Goal: Task Accomplishment & Management: Use online tool/utility

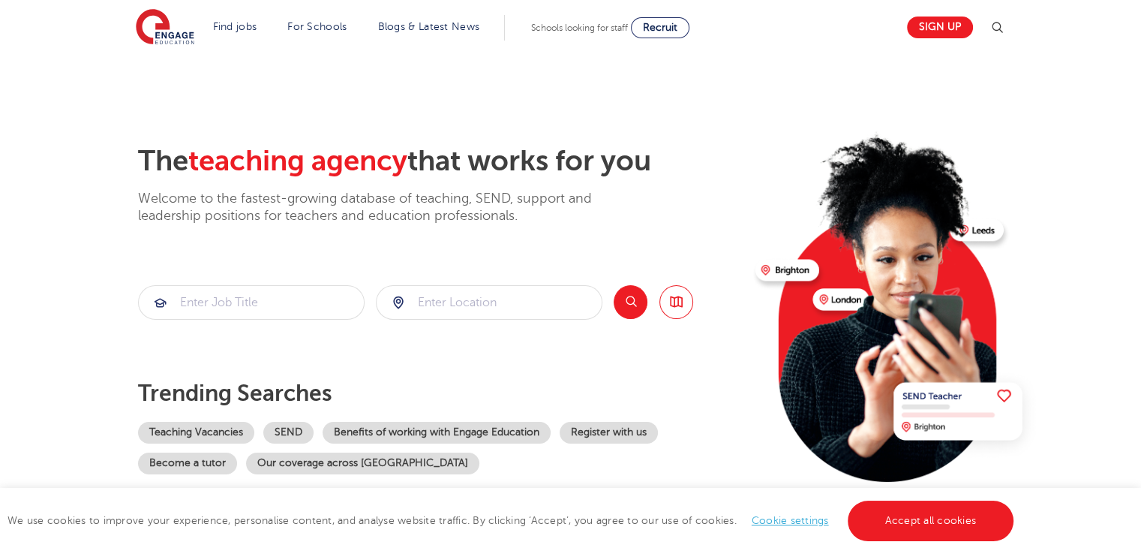
click at [0, 344] on section "The teaching agency that works for you Welcome to the fastest-growing database …" at bounding box center [570, 301] width 1141 height 495
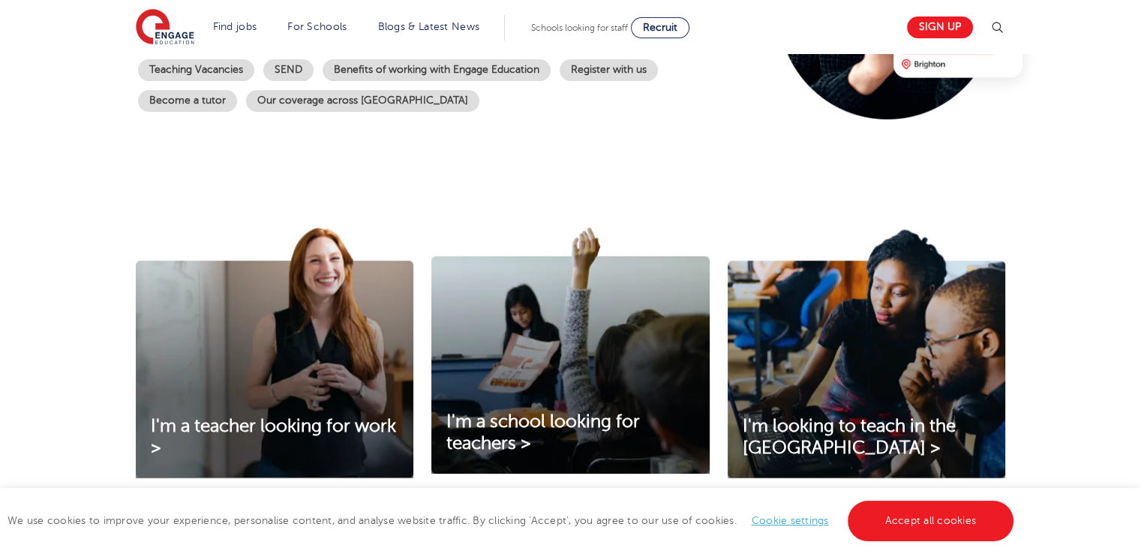
scroll to position [399, 0]
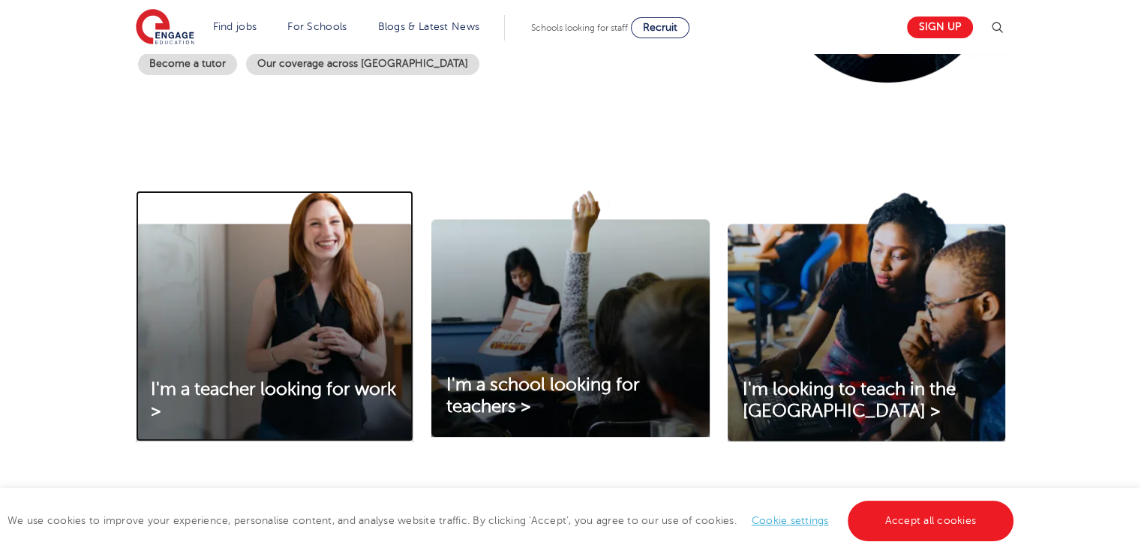
click at [138, 301] on img at bounding box center [275, 316] width 278 height 251
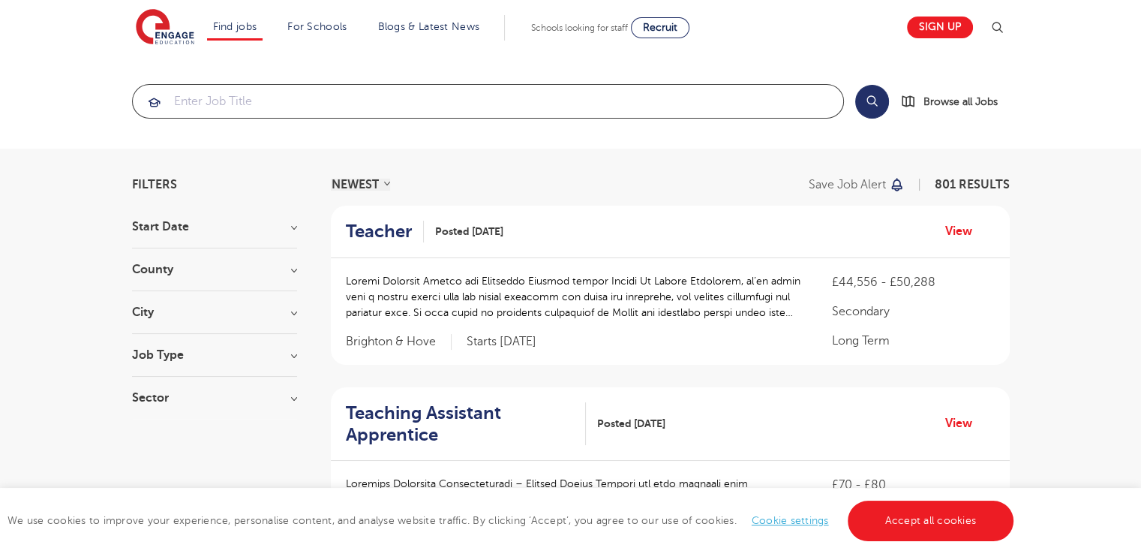
click at [204, 101] on input "search" at bounding box center [488, 101] width 710 height 33
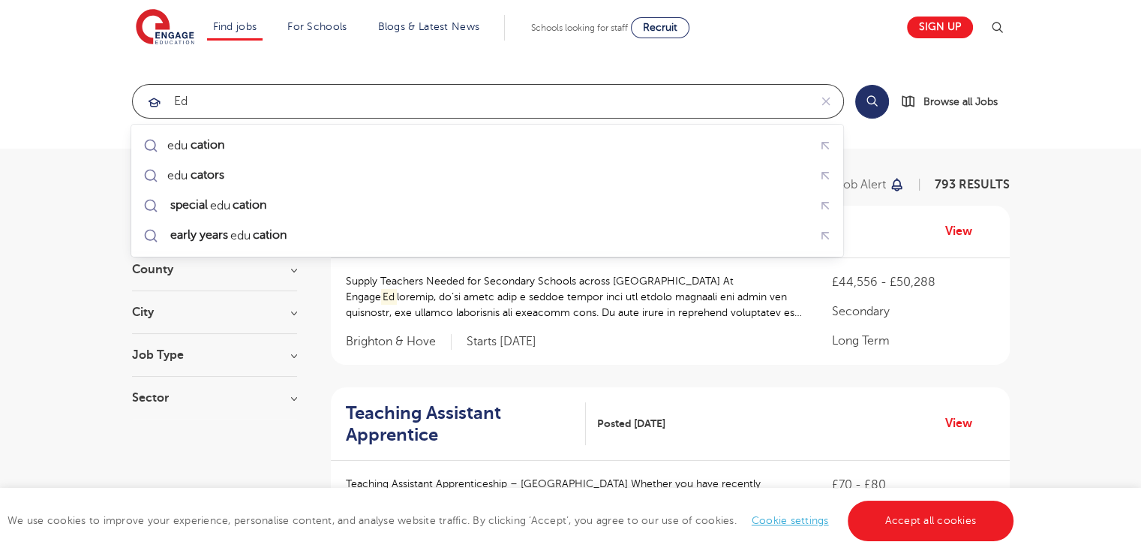
type input "e"
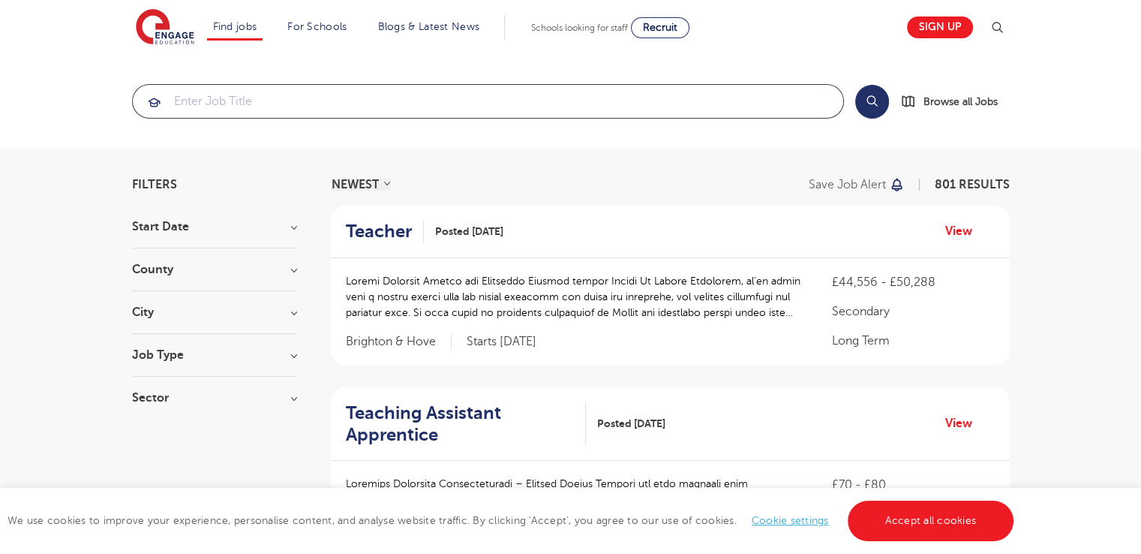
type input "E"
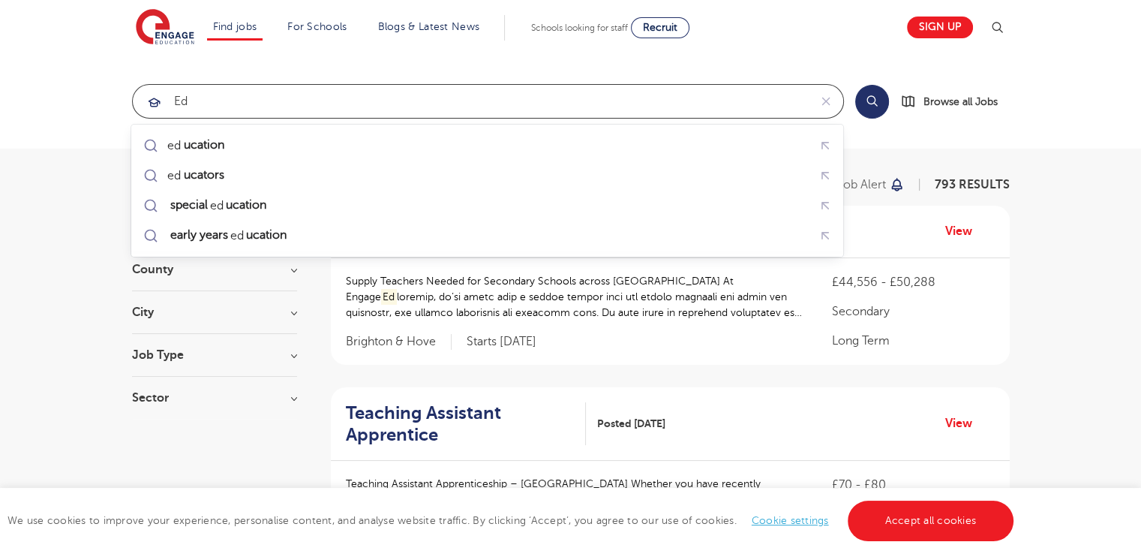
type input "e"
type input "E"
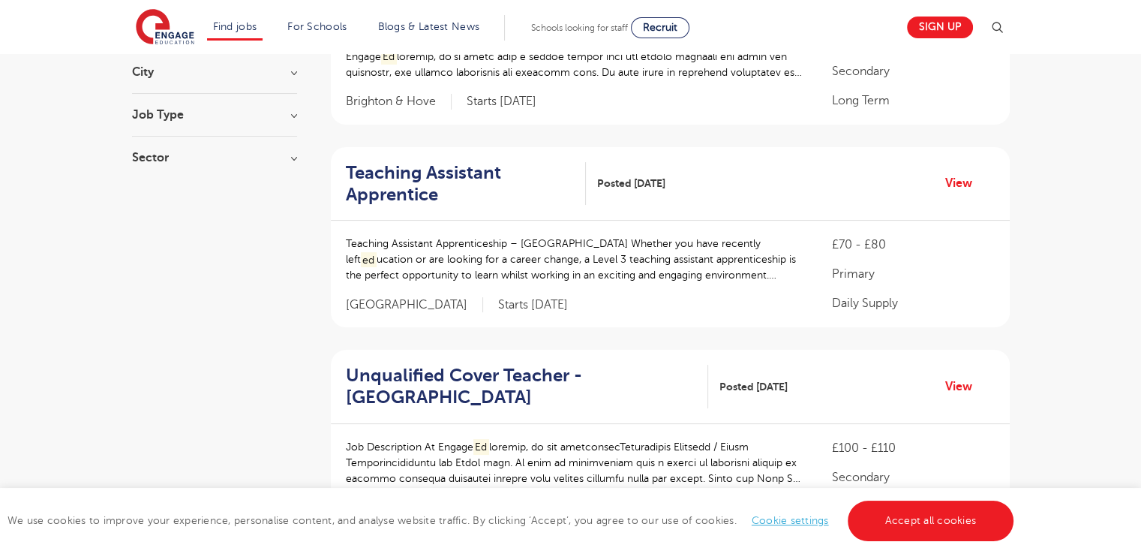
scroll to position [486, 0]
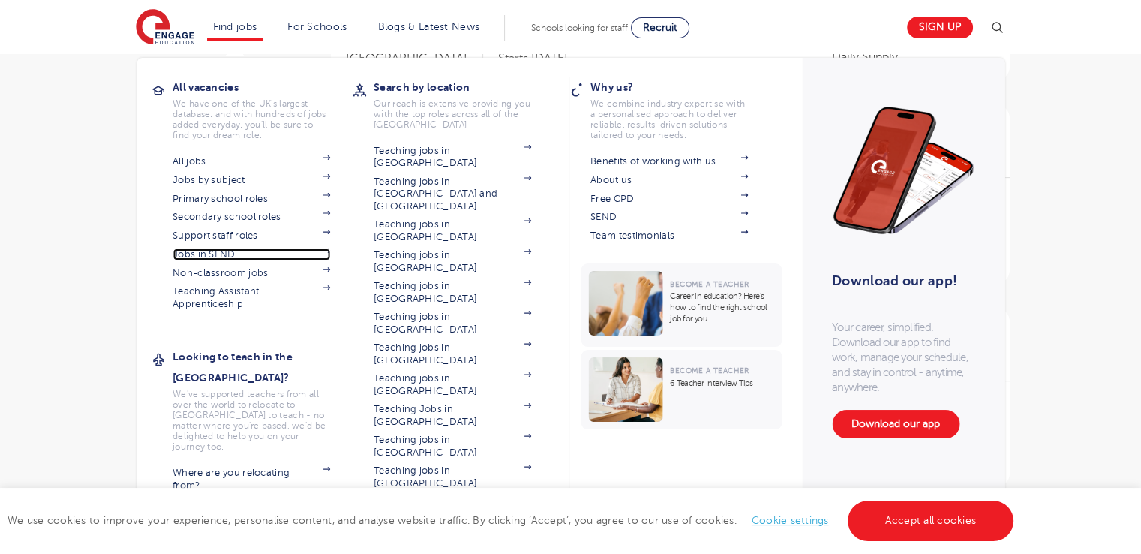
click at [183, 248] on link "Jobs in SEND" at bounding box center [252, 254] width 158 height 12
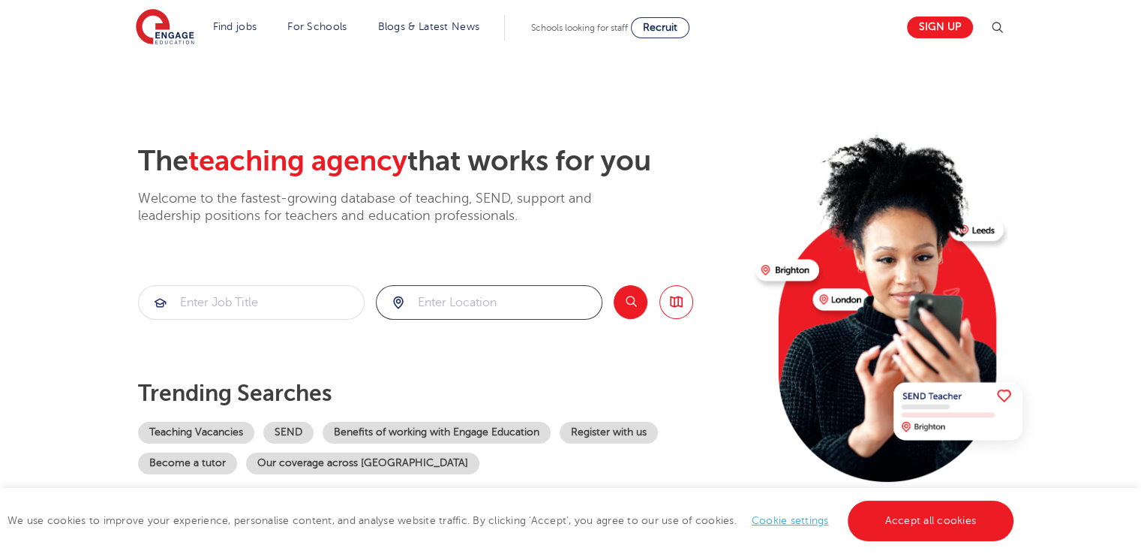
click at [427, 306] on input "search" at bounding box center [489, 302] width 225 height 33
click at [480, 337] on li "[GEOGRAPHIC_DATA]" at bounding box center [489, 346] width 215 height 30
type input "[GEOGRAPHIC_DATA]"
click button "Submit" at bounding box center [0, 0] width 0 height 0
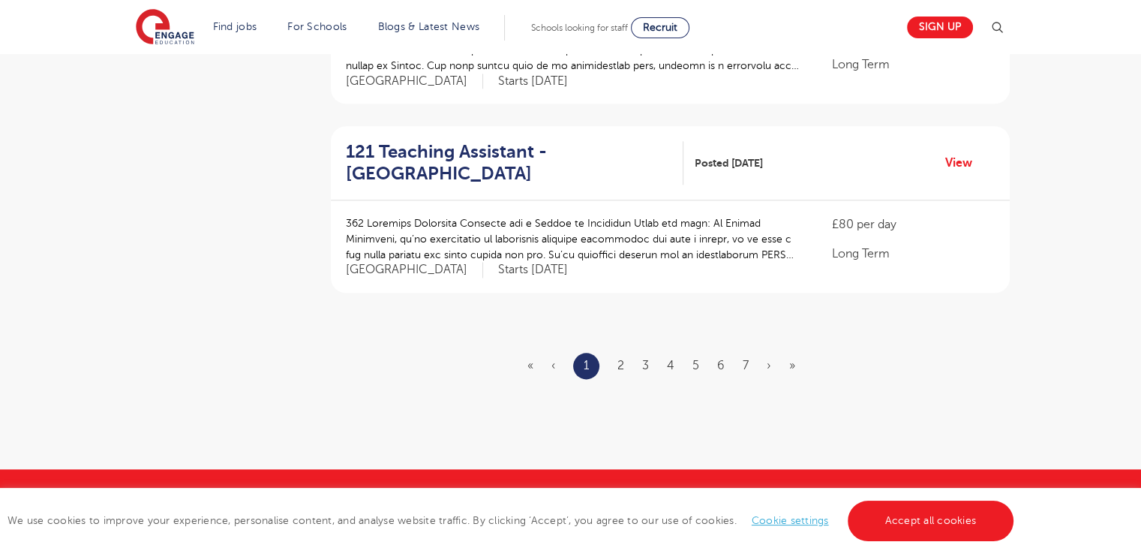
scroll to position [1775, 0]
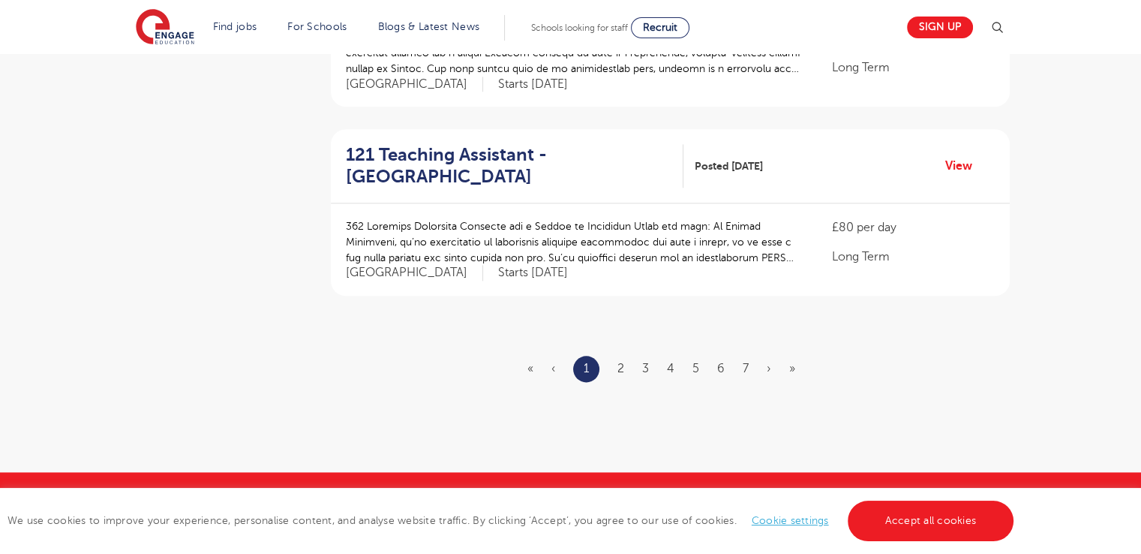
click at [624, 356] on ul "« ‹ 1 2 3 4 5 6 7 › »" at bounding box center [670, 369] width 286 height 26
click at [620, 362] on link "2" at bounding box center [620, 369] width 7 height 14
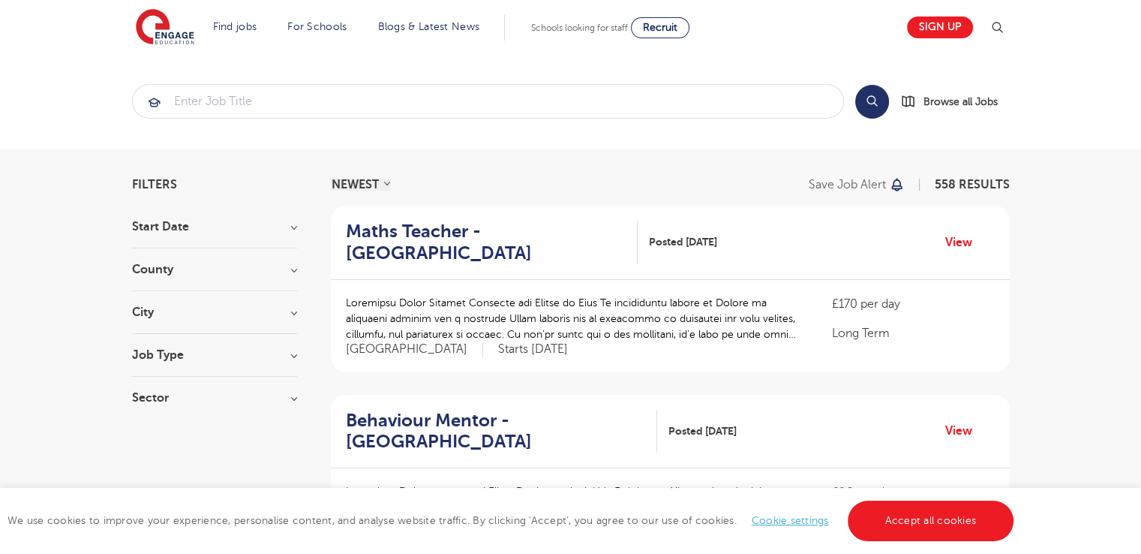
scroll to position [26, 0]
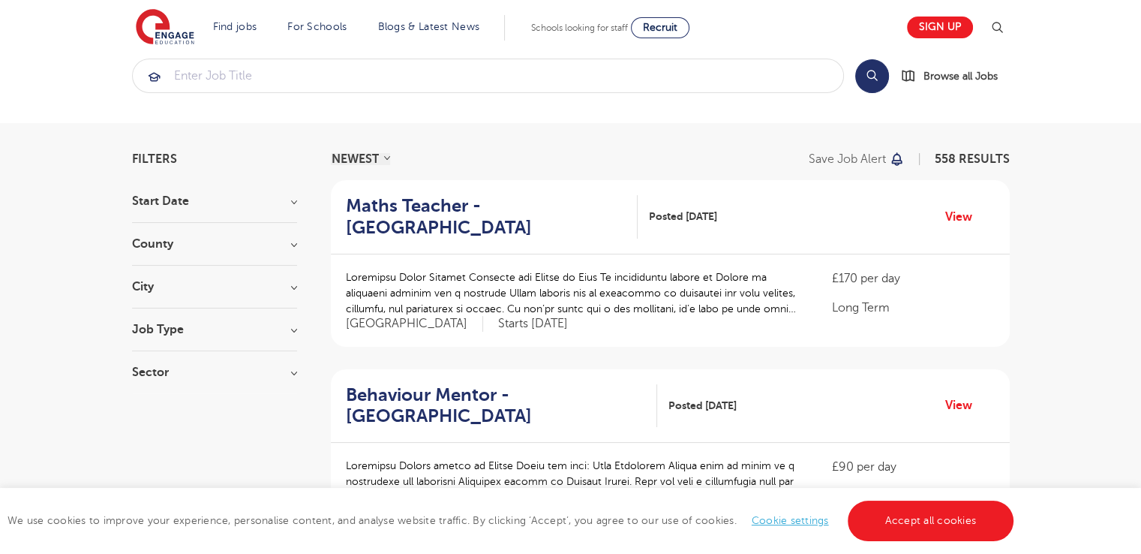
click at [242, 236] on section "Start Date County London 558 Hertfordshire 124 Leeds 33 Kirklees 14 East Sussex…" at bounding box center [214, 294] width 165 height 198
click at [144, 302] on div "City Hounslow 60 Wandsworth 29 Newham 27 Redbridge 27 Bromley 26 Show more" at bounding box center [214, 295] width 165 height 28
click at [139, 287] on h3 "City" at bounding box center [214, 287] width 165 height 12
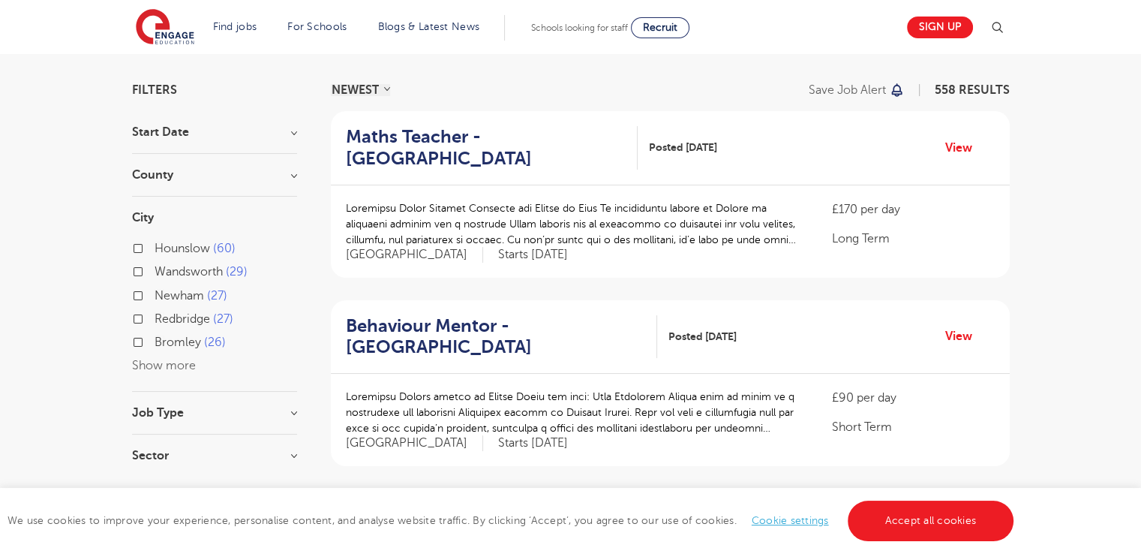
scroll to position [109, 0]
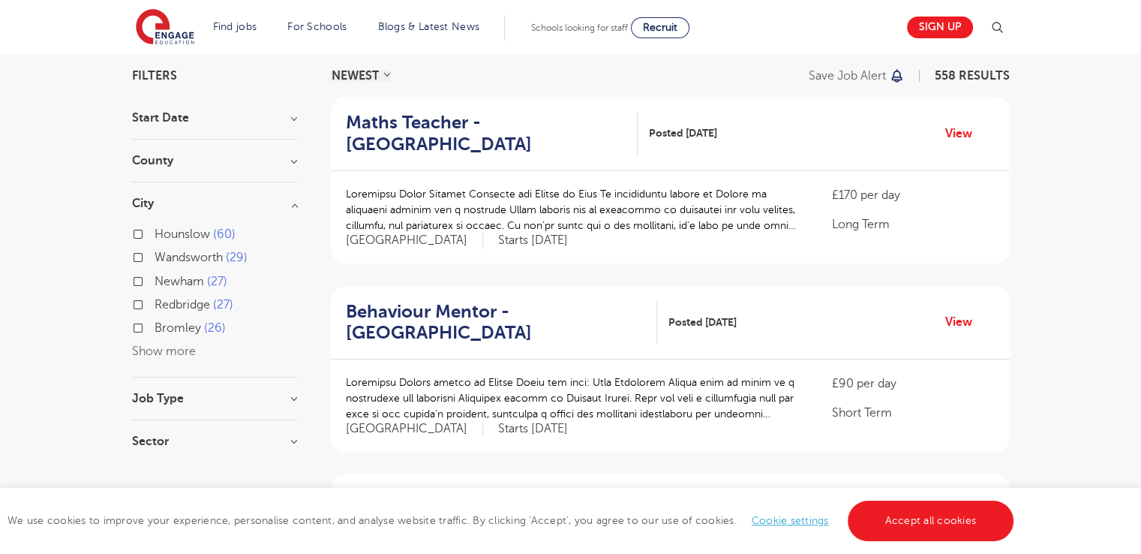
click at [168, 347] on button "Show more" at bounding box center [164, 351] width 64 height 14
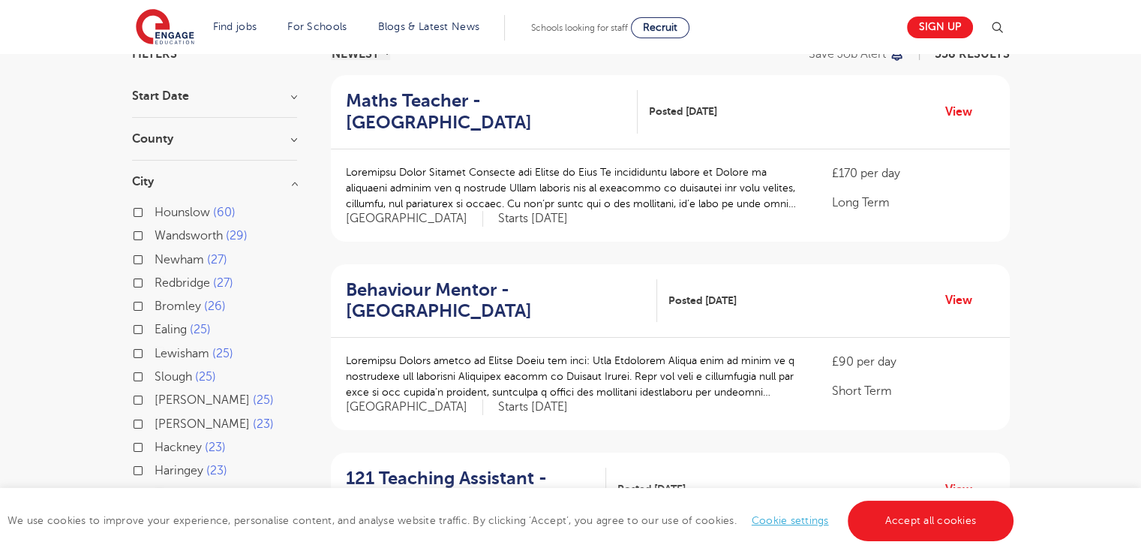
scroll to position [131, 0]
click at [161, 329] on input "Ealing 25" at bounding box center [160, 327] width 10 height 10
checkbox input "true"
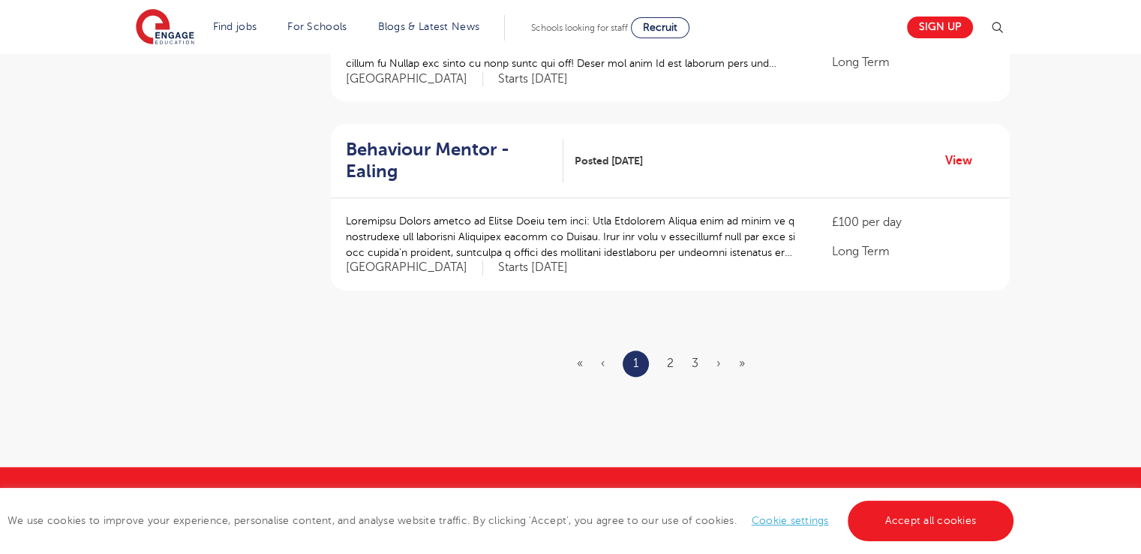
scroll to position [1846, 0]
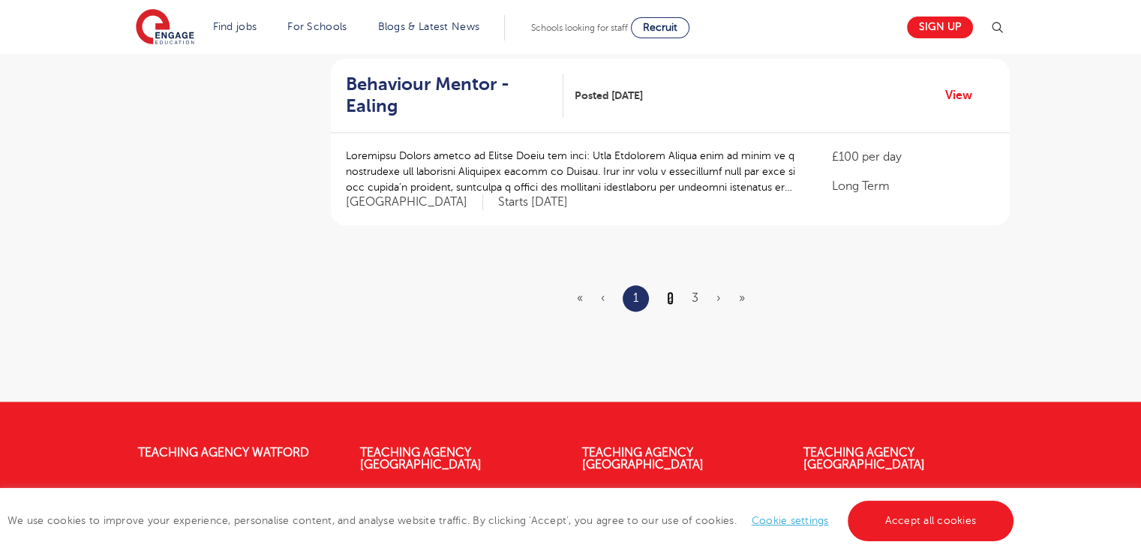
click at [668, 291] on link "2" at bounding box center [670, 298] width 7 height 14
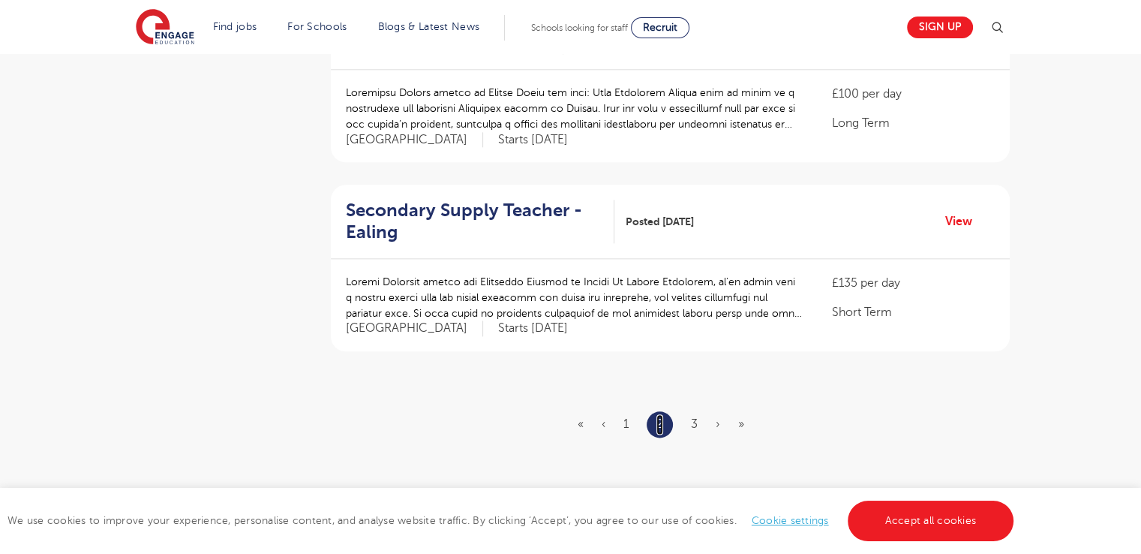
scroll to position [1723, 0]
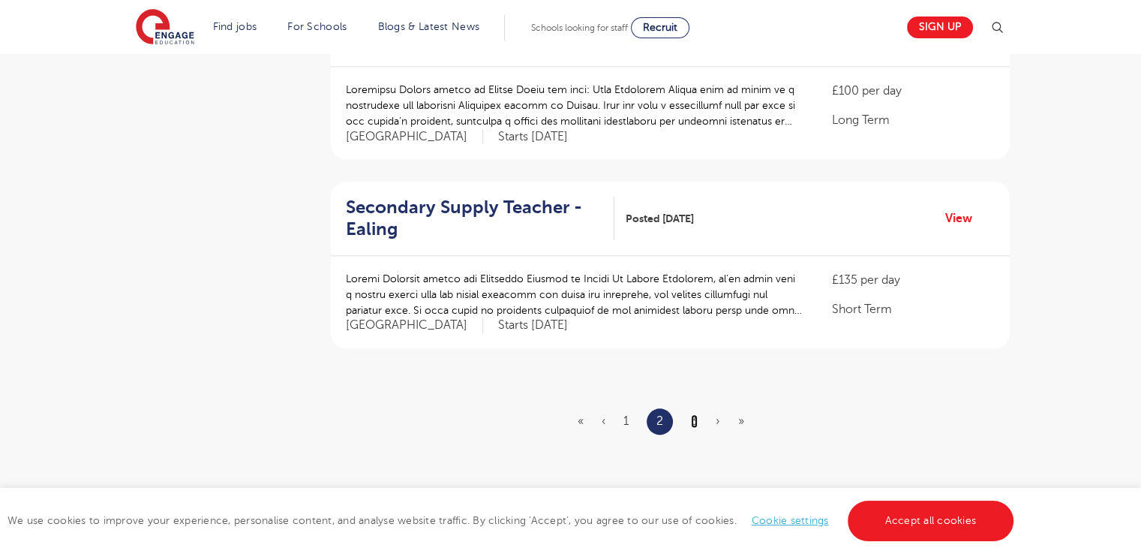
click at [694, 414] on link "3" at bounding box center [694, 421] width 7 height 14
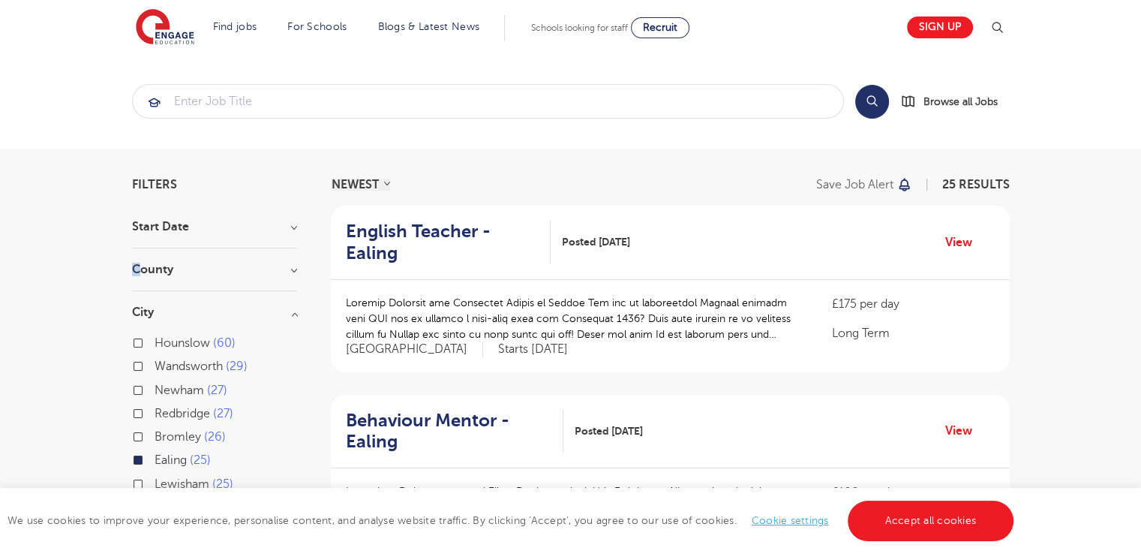
drag, startPoint x: 186, startPoint y: 244, endPoint x: 140, endPoint y: 272, distance: 53.9
click at [140, 272] on h3 "County" at bounding box center [214, 269] width 165 height 12
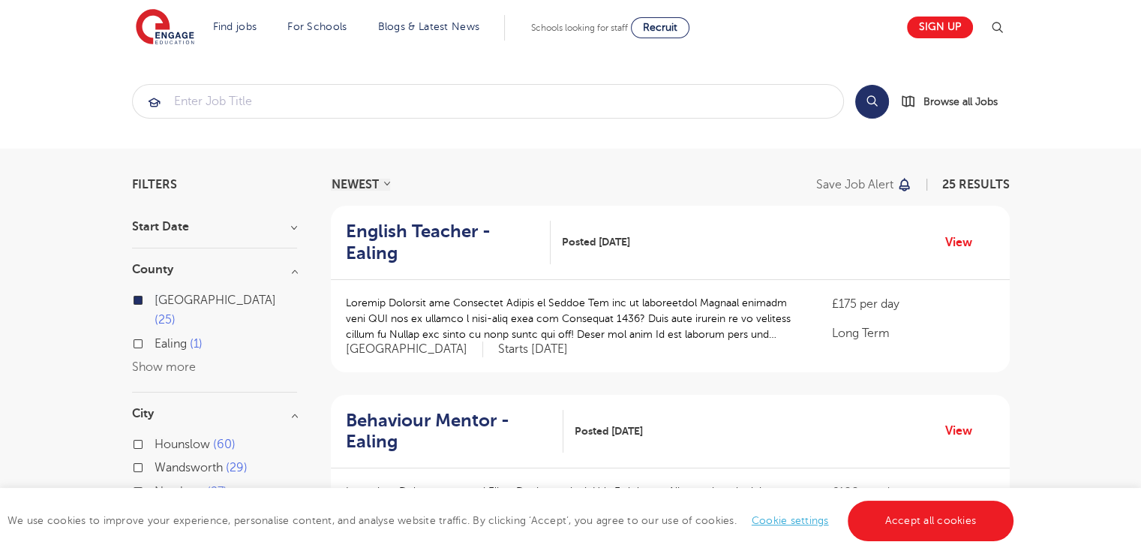
scroll to position [158, 0]
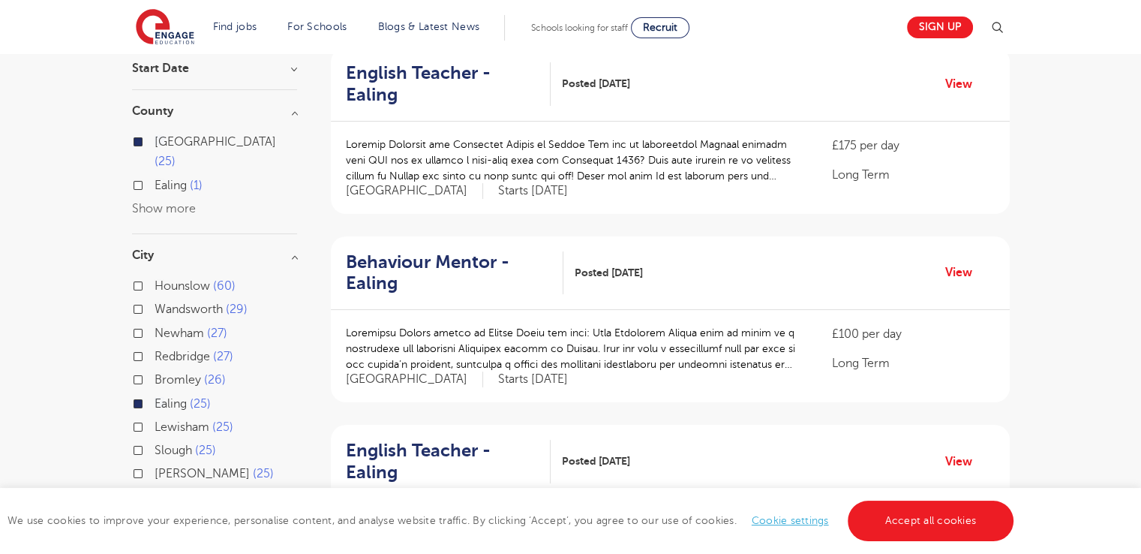
click at [144, 147] on div "London 25" at bounding box center [214, 154] width 165 height 44
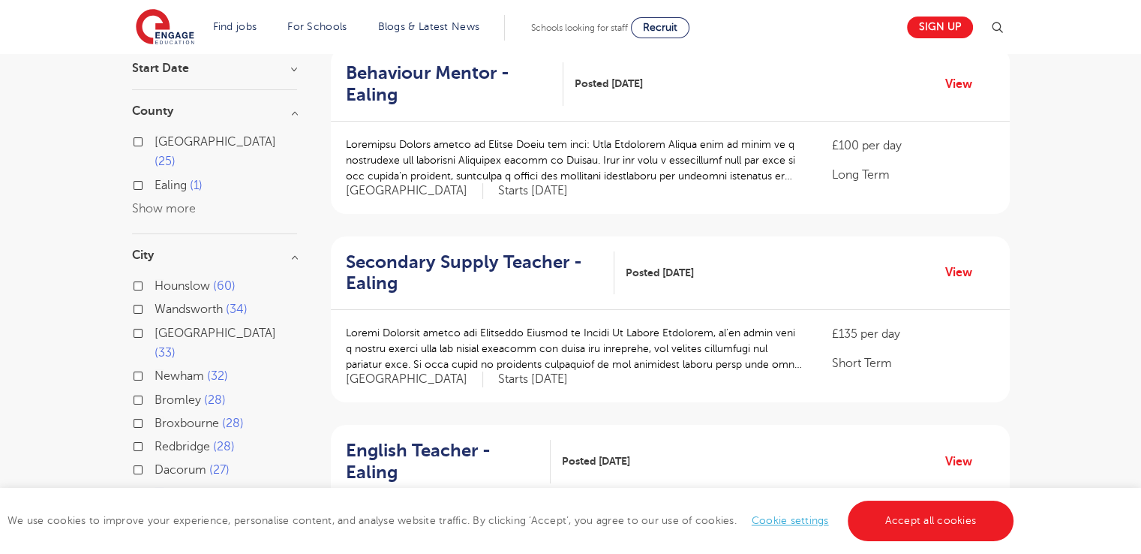
drag, startPoint x: 162, startPoint y: 191, endPoint x: 20, endPoint y: 2, distance: 236.3
click at [20, 2] on header "Find jobs All vacancies We have one of the UK's largest database. and with hund…" at bounding box center [570, 27] width 1141 height 54
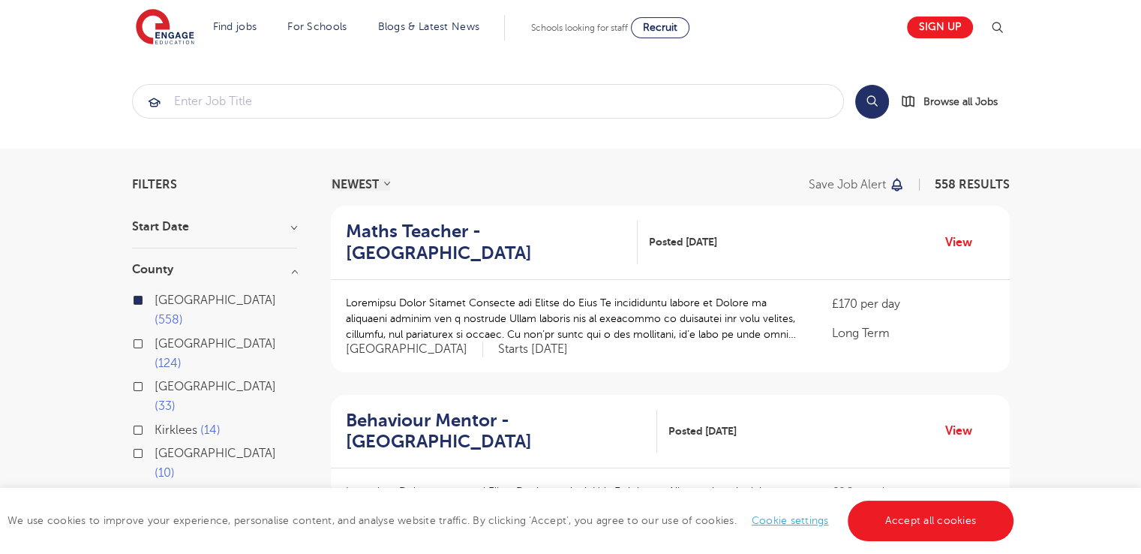
scroll to position [131, 0]
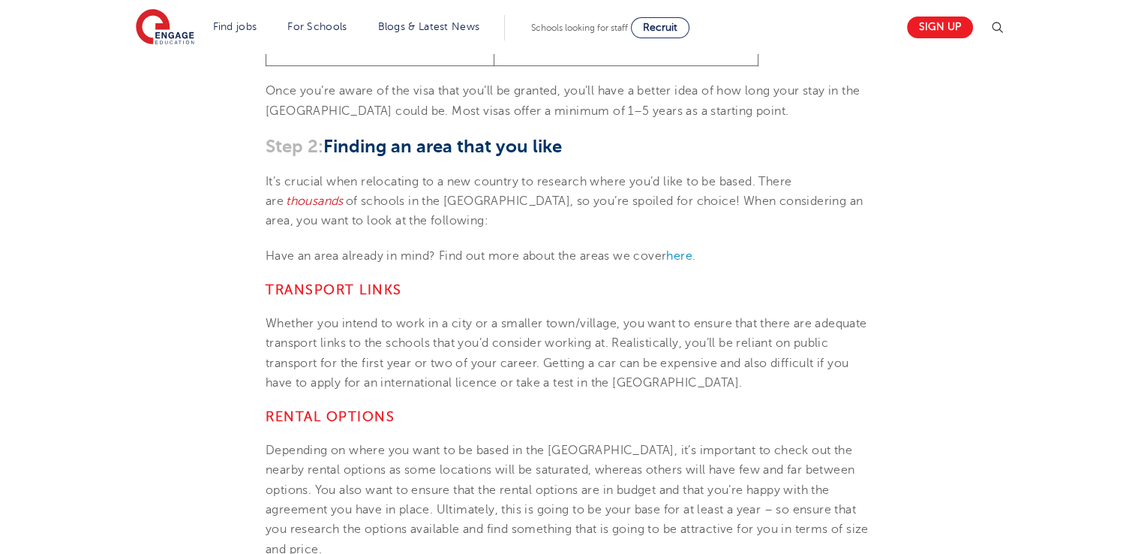
scroll to position [968, 0]
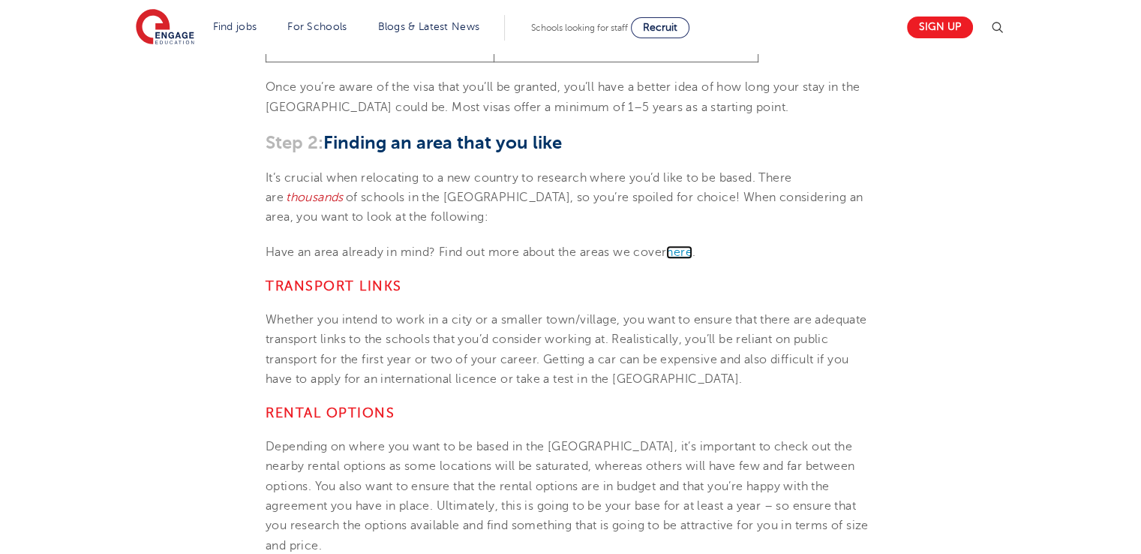
click at [688, 245] on span "here" at bounding box center [679, 252] width 26 height 14
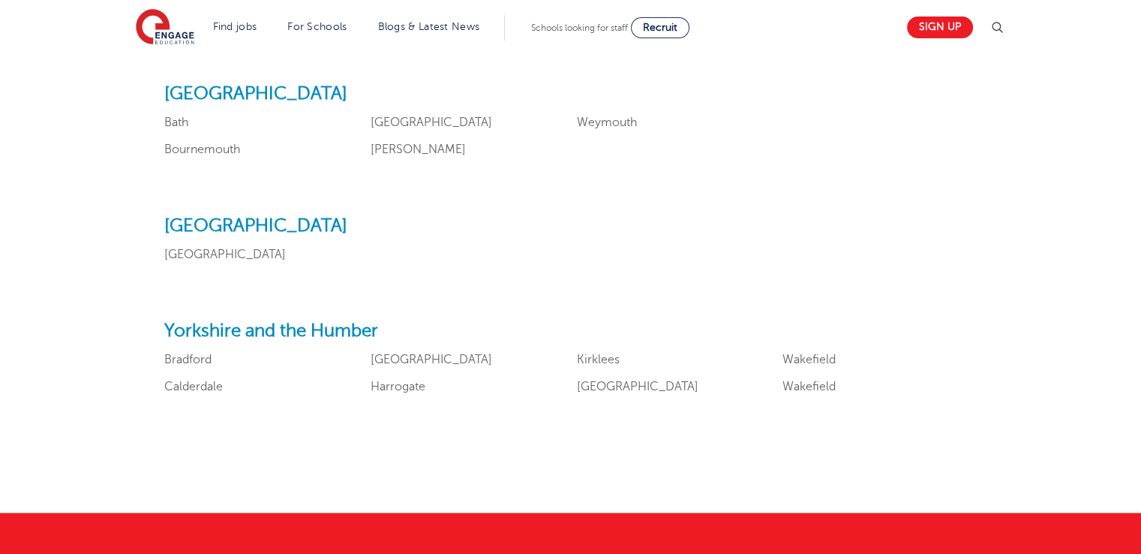
scroll to position [1732, 0]
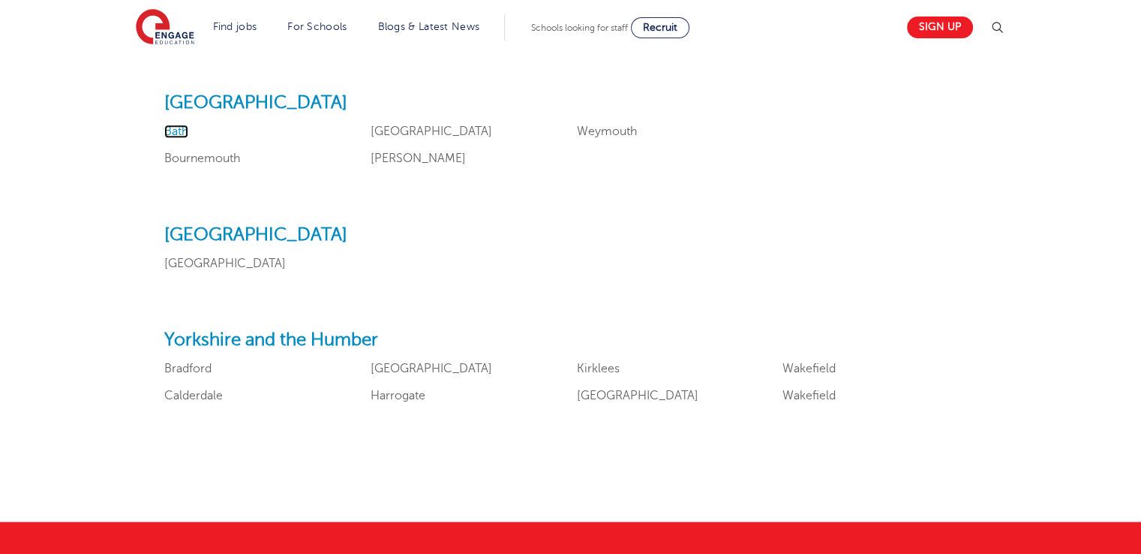
click at [178, 133] on link "Bath" at bounding box center [176, 132] width 24 height 14
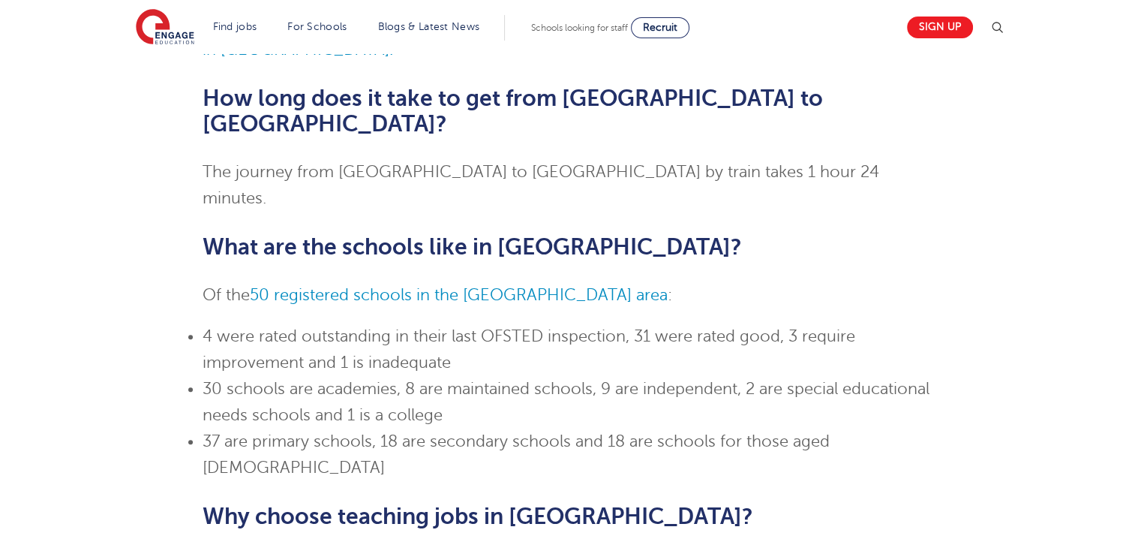
scroll to position [822, 0]
